Goal: Complete application form

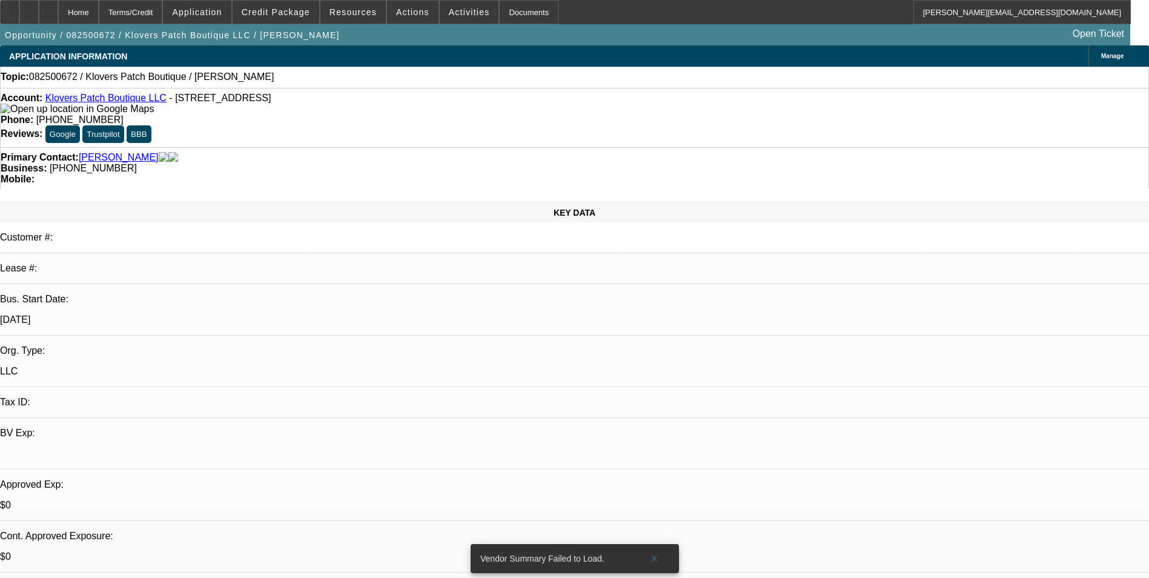
select select "0"
select select "2"
select select "0.1"
select select "4"
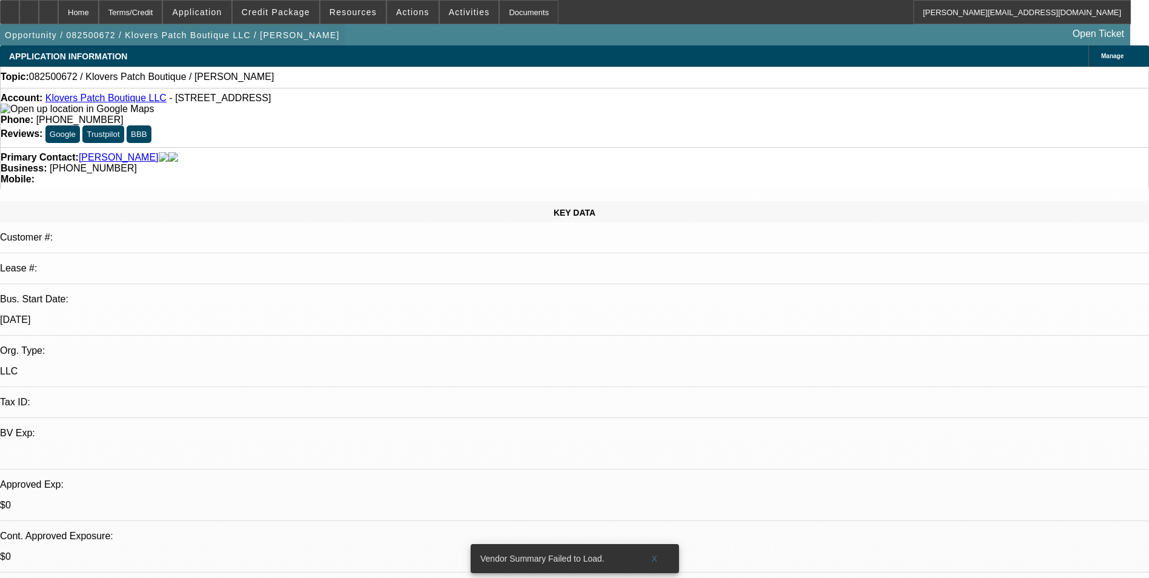
scroll to position [182, 0]
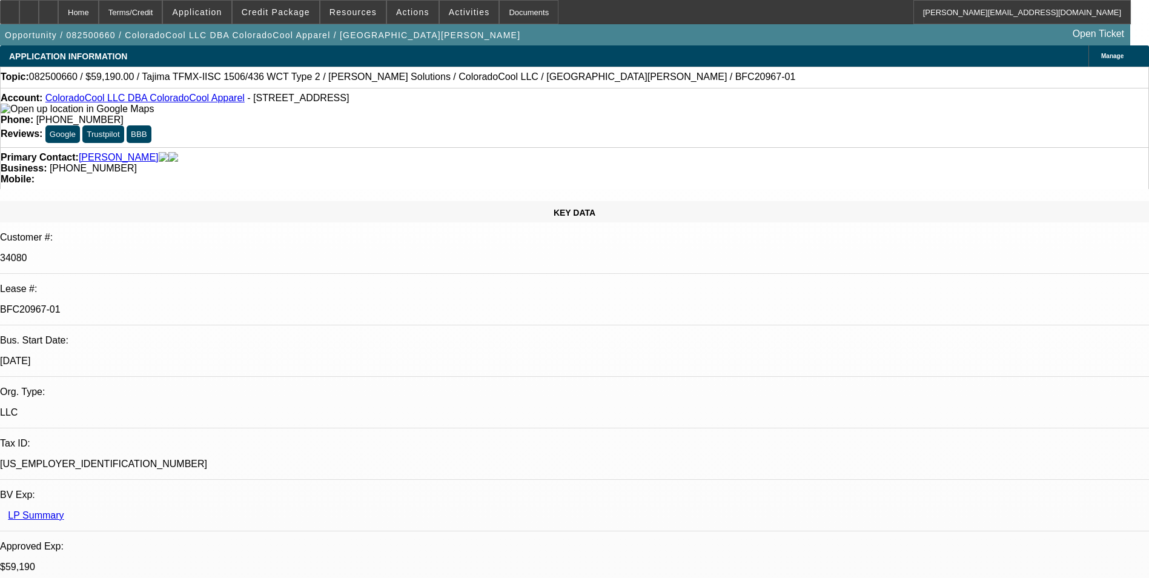
select select "0"
select select "2"
select select "0"
select select "2"
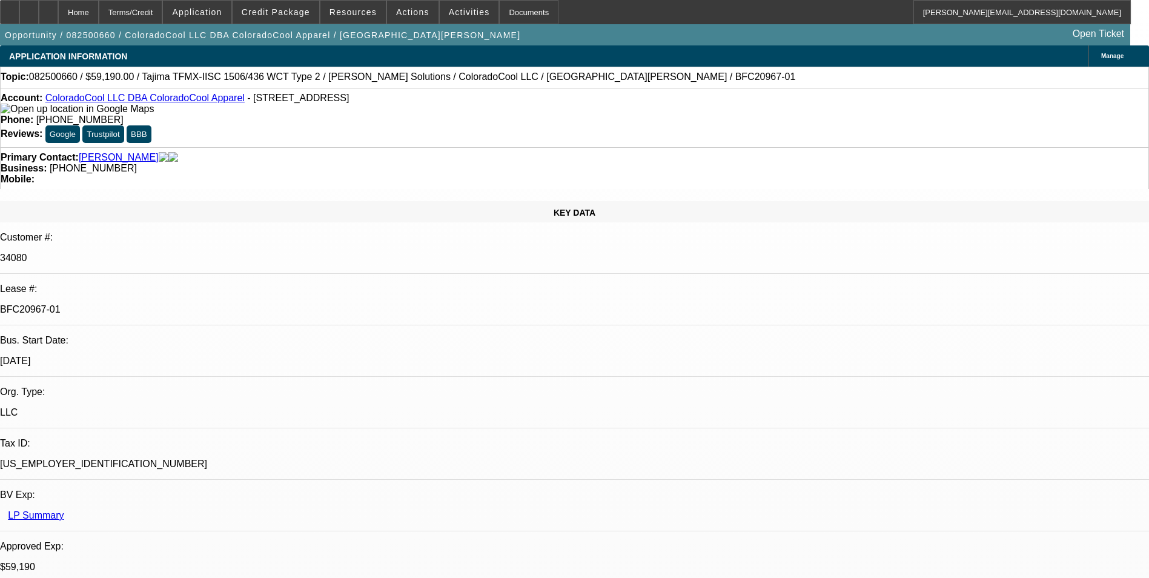
select select "0"
select select "2"
select select "0"
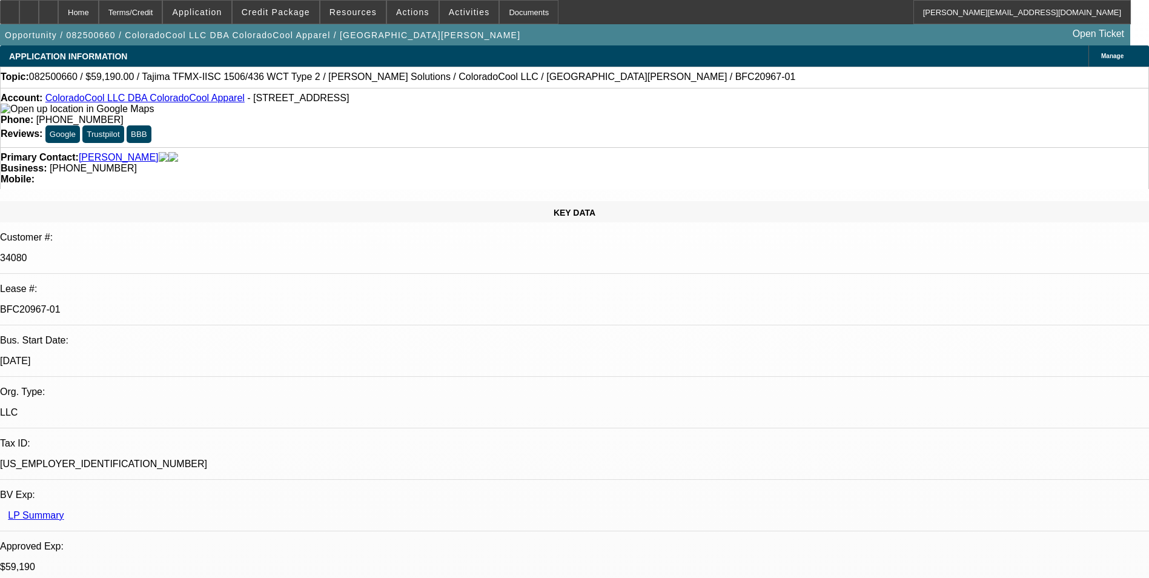
select select "2"
select select "0"
select select "1"
select select "2"
select select "6"
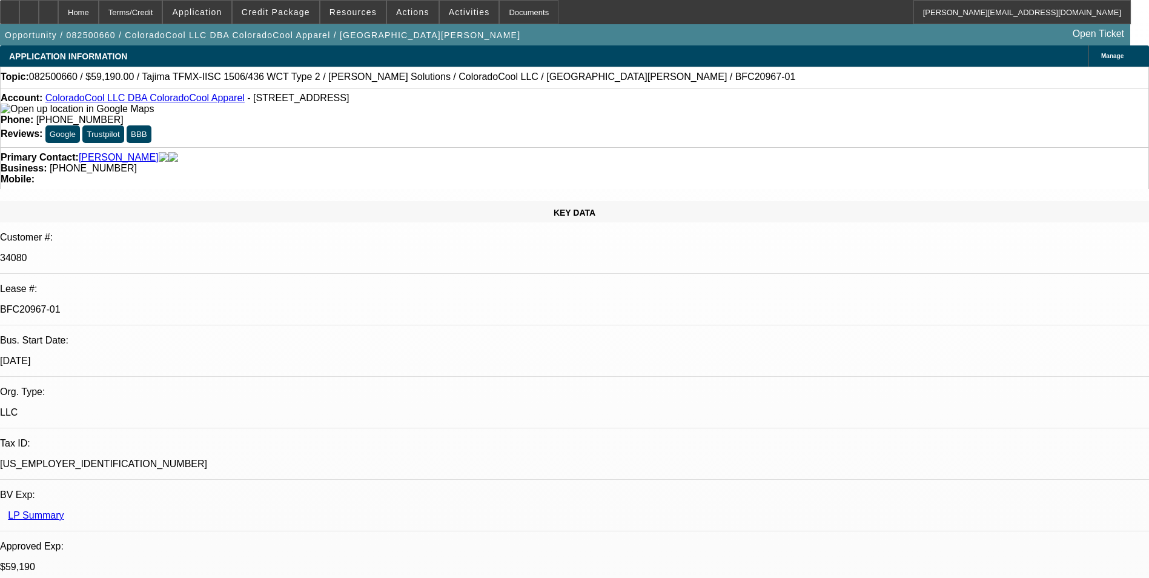
select select "1"
select select "2"
select select "6"
select select "1"
select select "2"
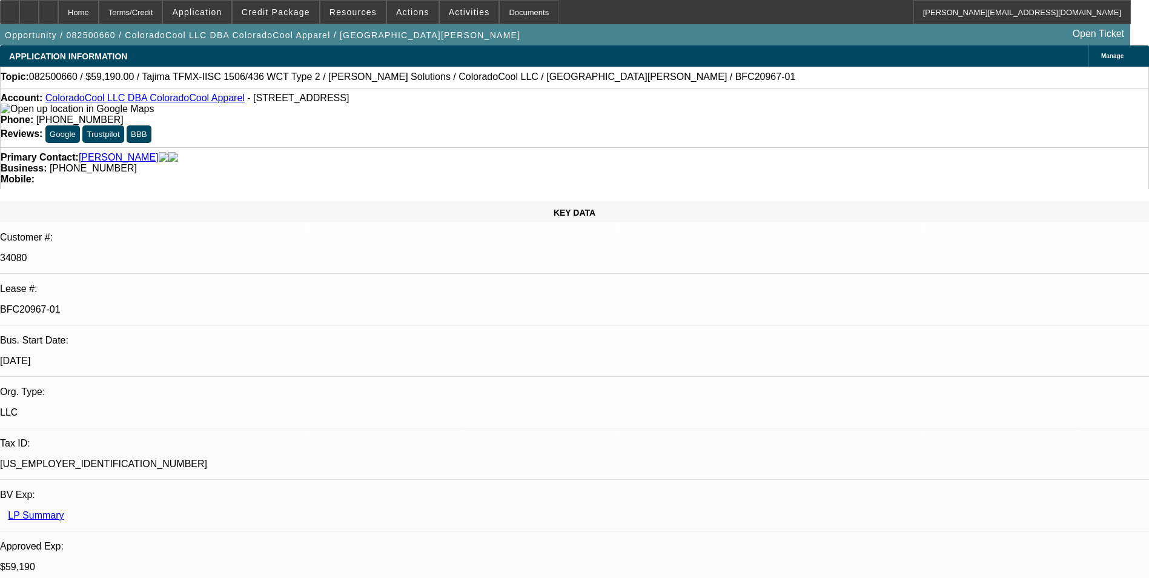
select select "6"
select select "1"
select select "2"
select select "6"
